Goal: Information Seeking & Learning: Learn about a topic

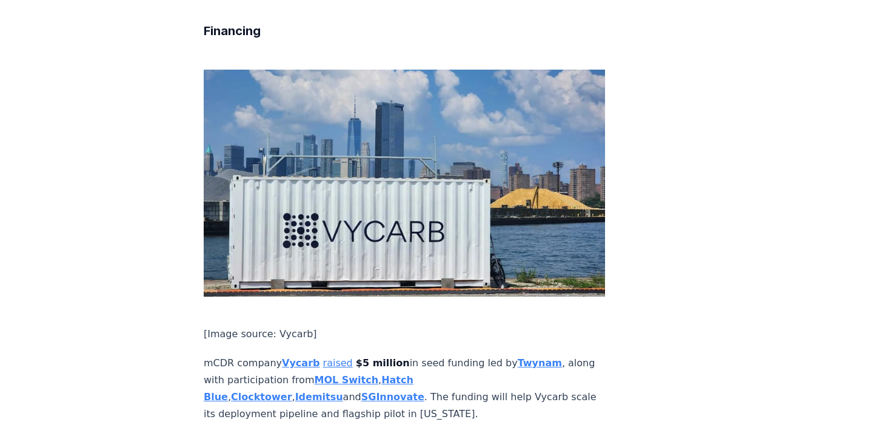
scroll to position [1623, 0]
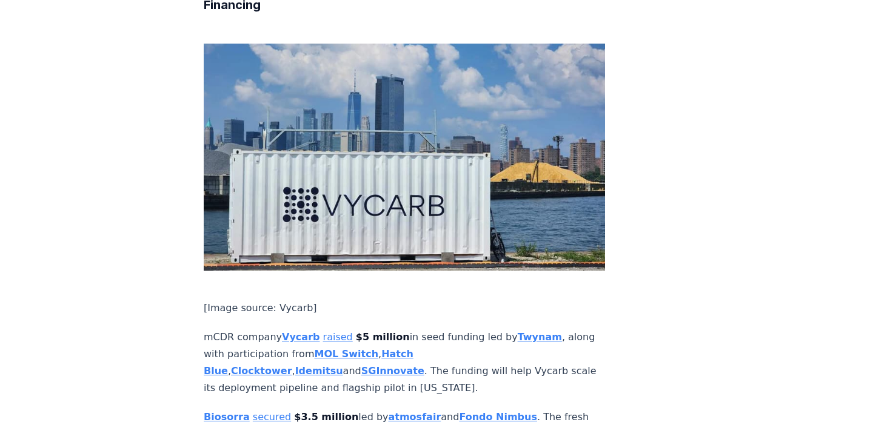
click at [292, 331] on strong "Vycarb" at bounding box center [301, 337] width 38 height 12
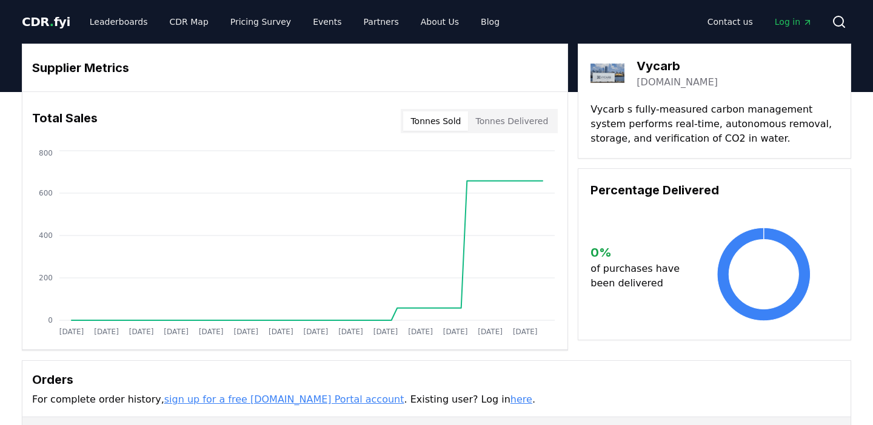
click at [667, 81] on link "vy-carb.com" at bounding box center [676, 82] width 81 height 15
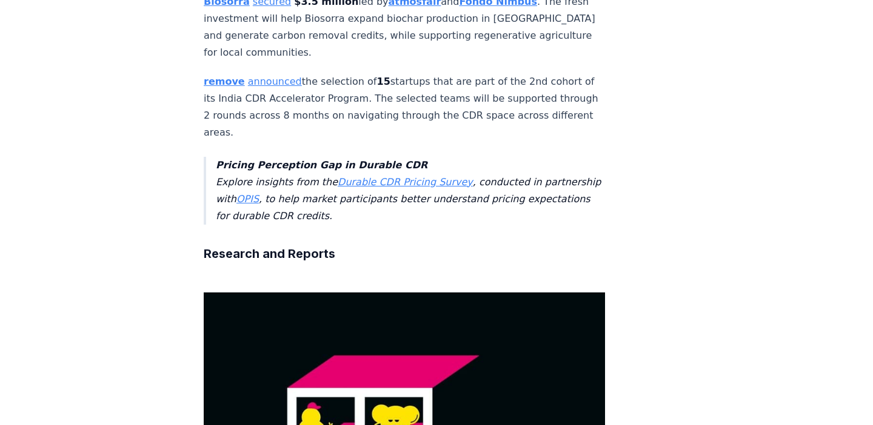
scroll to position [2061, 0]
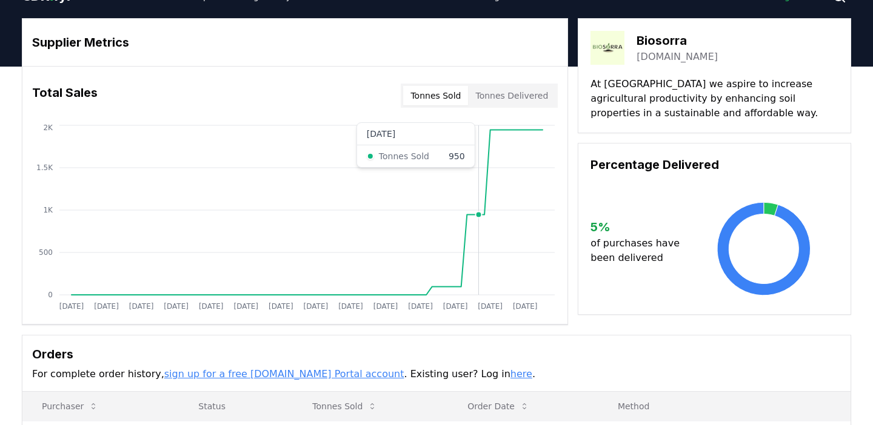
scroll to position [28, 0]
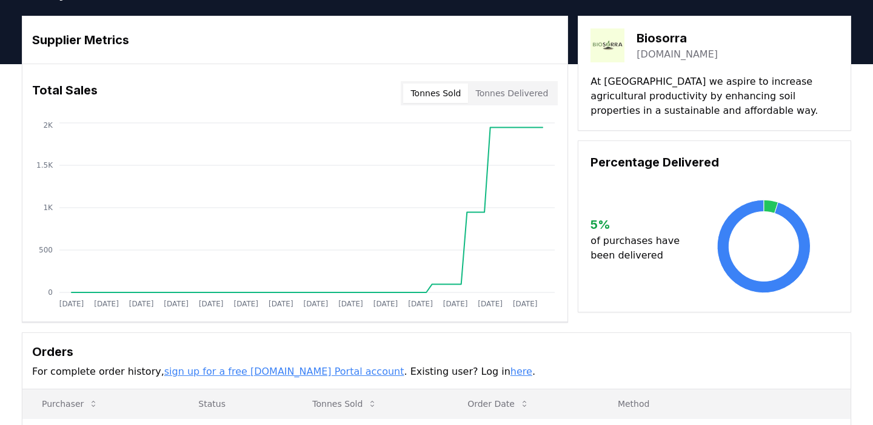
click at [605, 50] on img at bounding box center [607, 45] width 34 height 34
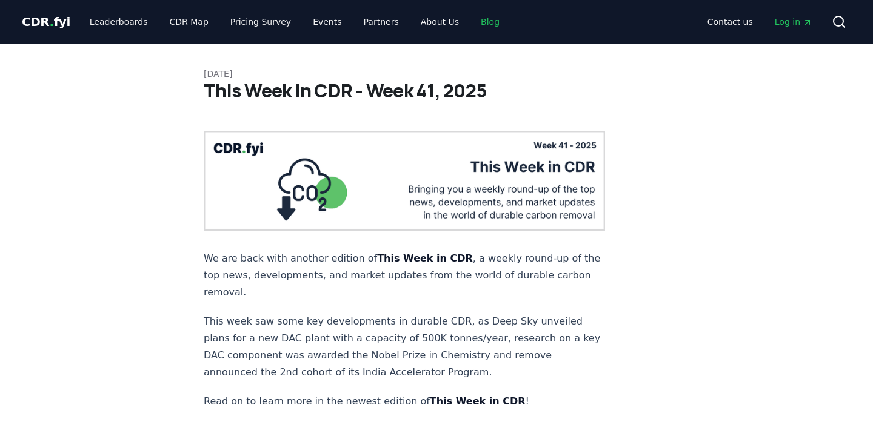
click at [471, 25] on link "Blog" at bounding box center [490, 22] width 38 height 22
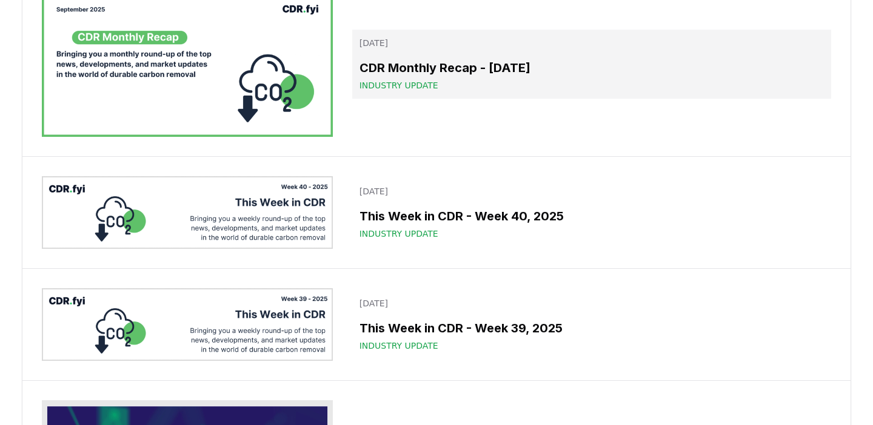
scroll to position [253, 0]
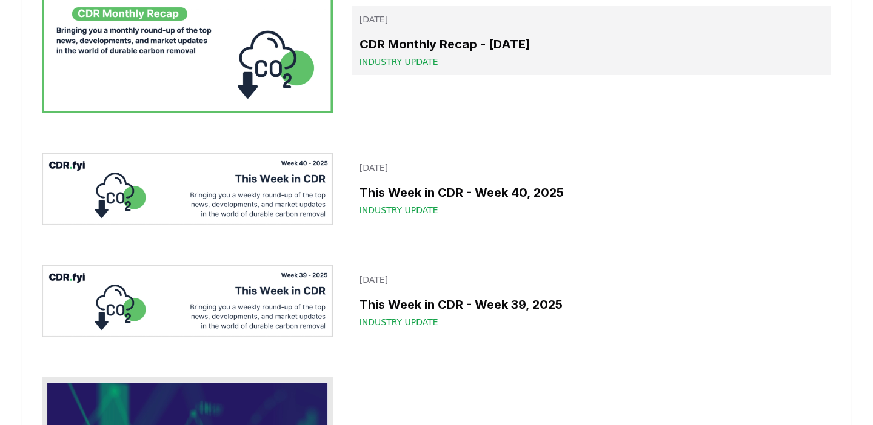
click at [481, 59] on div "Industry Update" at bounding box center [591, 62] width 464 height 12
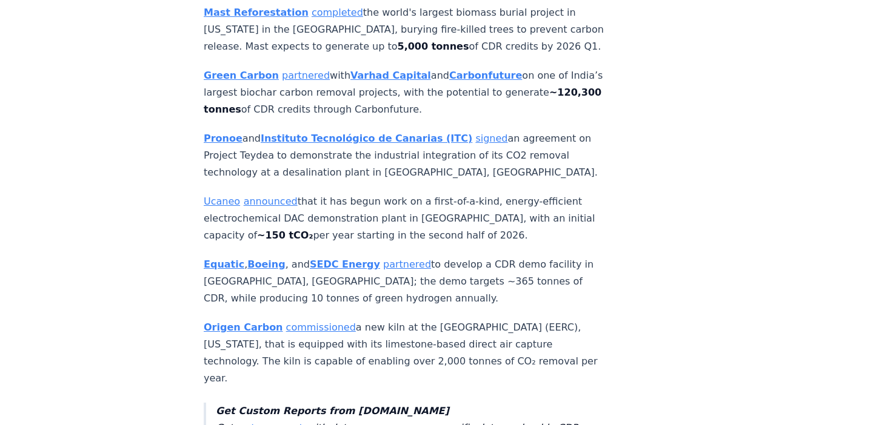
scroll to position [3559, 0]
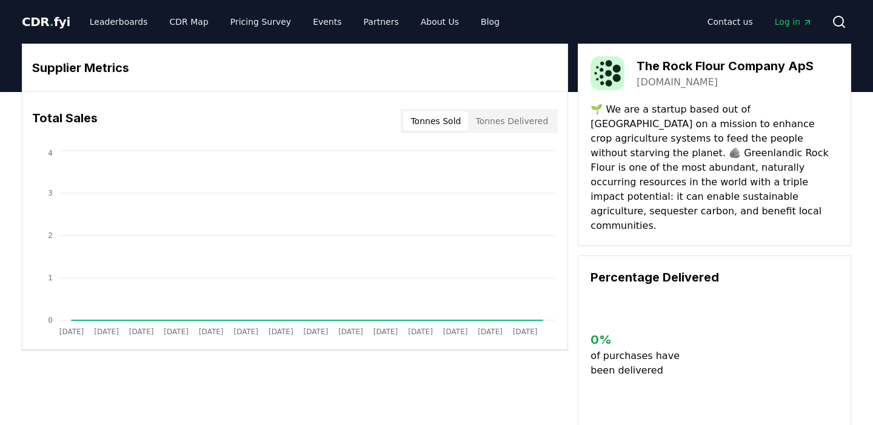
click at [684, 70] on h3 "The Rock Flour Company ApS" at bounding box center [724, 66] width 177 height 18
click at [715, 70] on h3 "The Rock Flour Company ApS" at bounding box center [724, 66] width 177 height 18
click at [672, 83] on link "rockflour.co" at bounding box center [676, 82] width 81 height 15
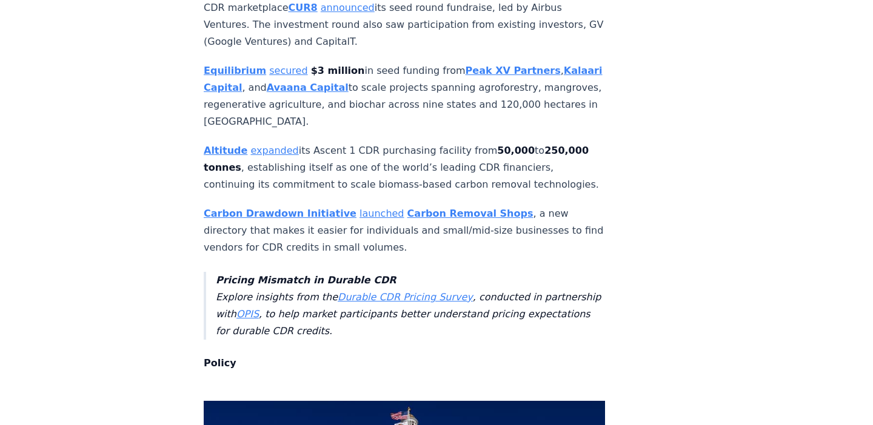
scroll to position [4052, 0]
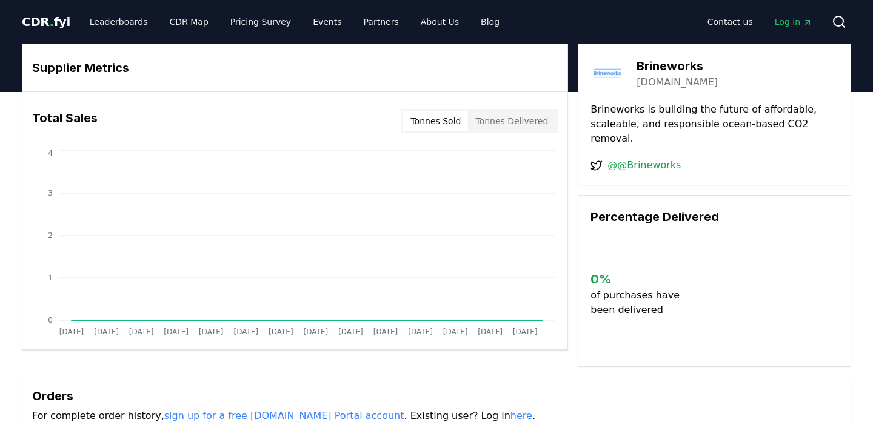
click at [671, 82] on link "brineworks.tech" at bounding box center [676, 82] width 81 height 15
